Goal: Information Seeking & Learning: Understand process/instructions

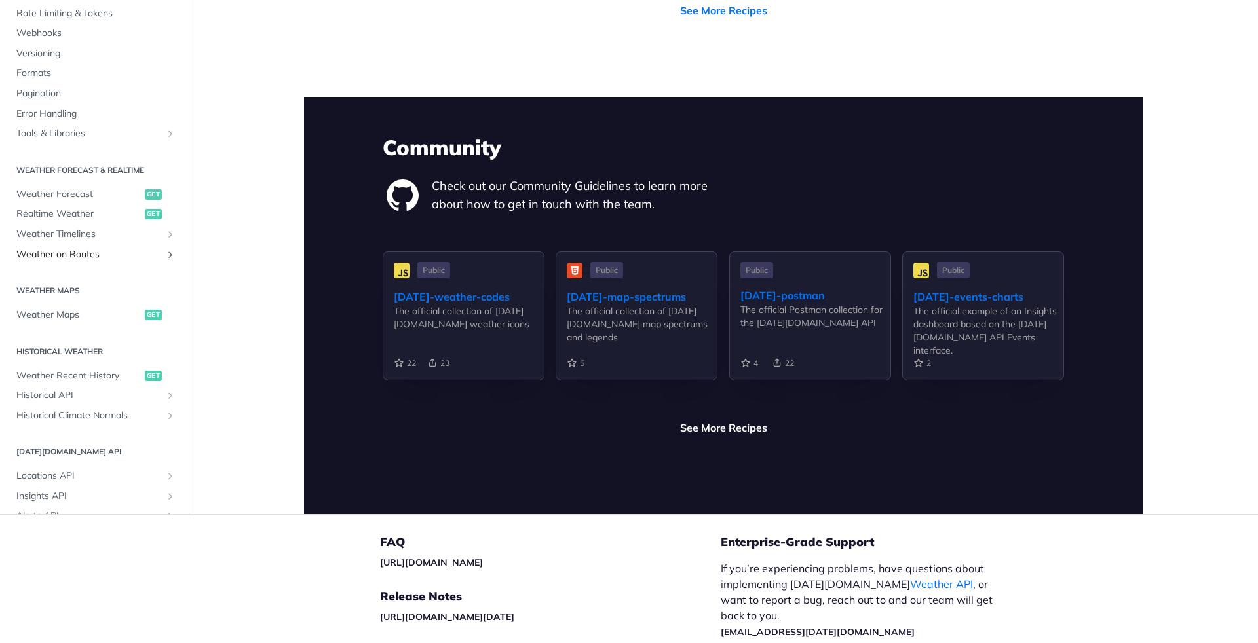
scroll to position [2981, 0]
click at [71, 208] on span "Realtime Weather" at bounding box center [78, 214] width 125 height 13
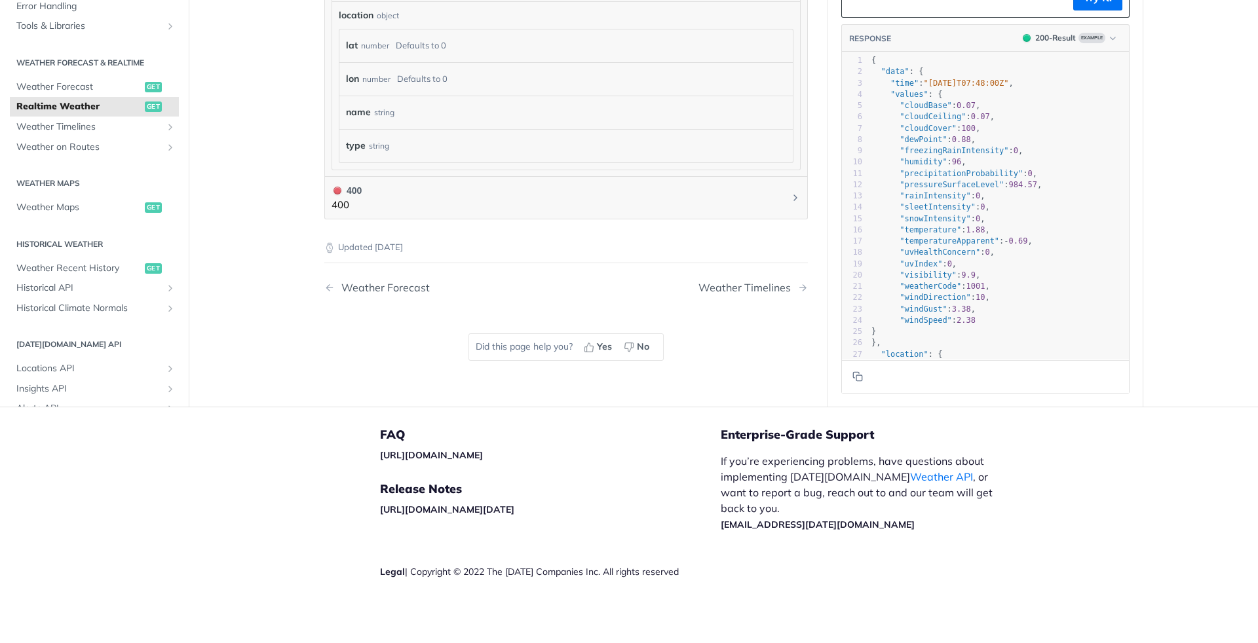
scroll to position [913, 0]
drag, startPoint x: 570, startPoint y: 503, endPoint x: 270, endPoint y: 553, distance: 304.1
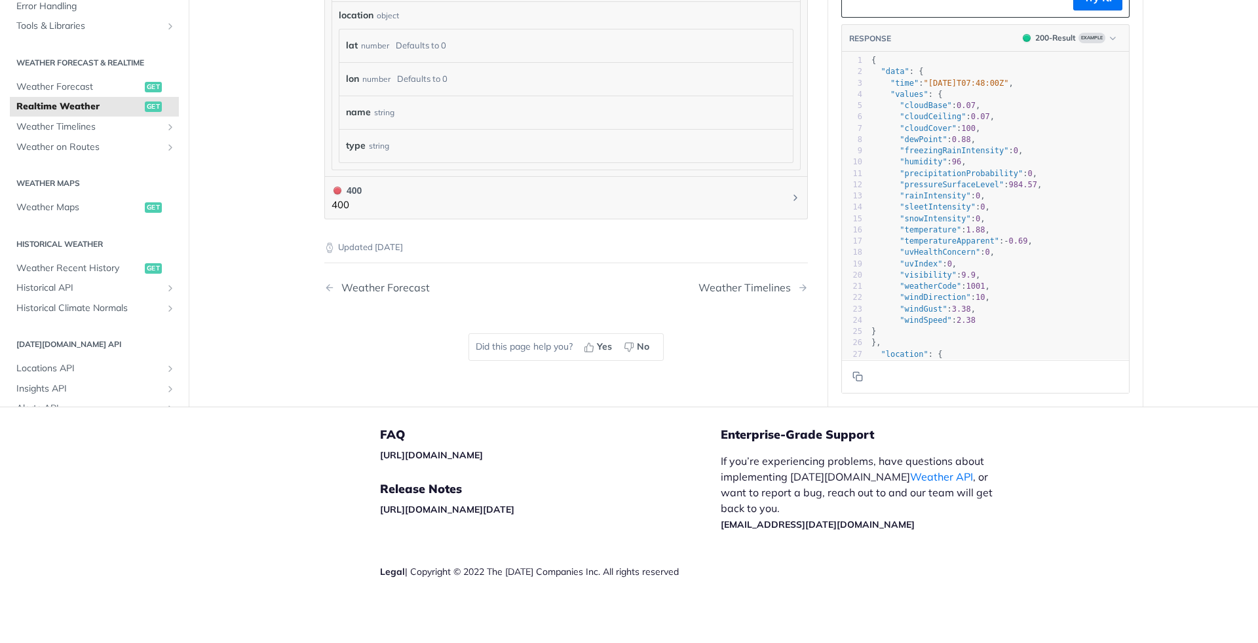
scroll to position [0, 0]
drag, startPoint x: 337, startPoint y: 370, endPoint x: 436, endPoint y: 511, distance: 172.1
copy div "import requests 2 ​ 3 url = "https://api.tomorrow.io/v4/weather/realtime?locati…"
